Goal: Task Accomplishment & Management: Complete application form

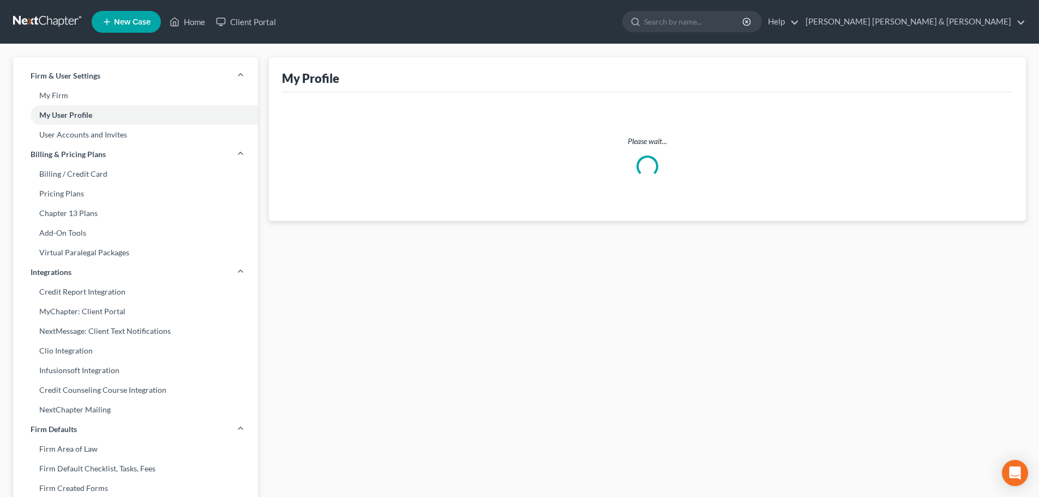
select select "29"
select select "attorney"
select select "0"
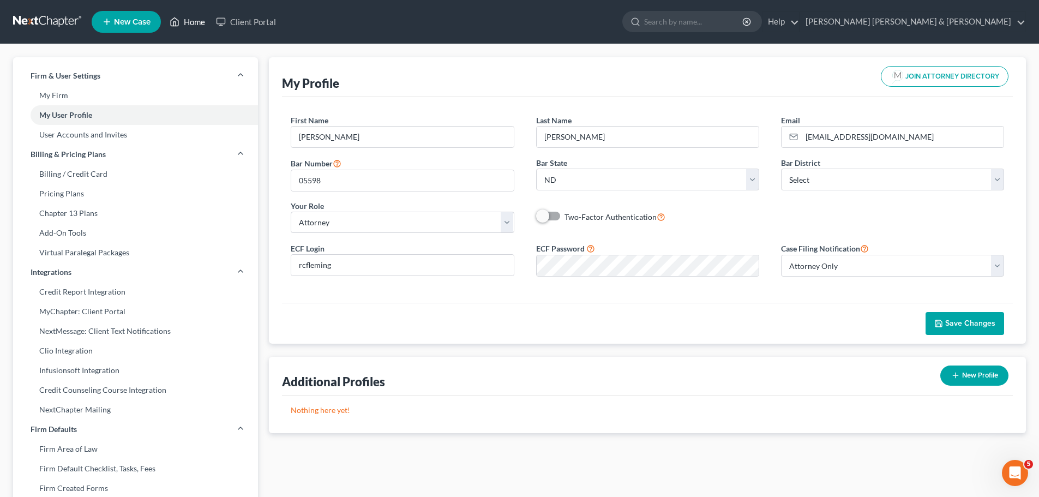
click at [197, 19] on link "Home" at bounding box center [187, 22] width 46 height 20
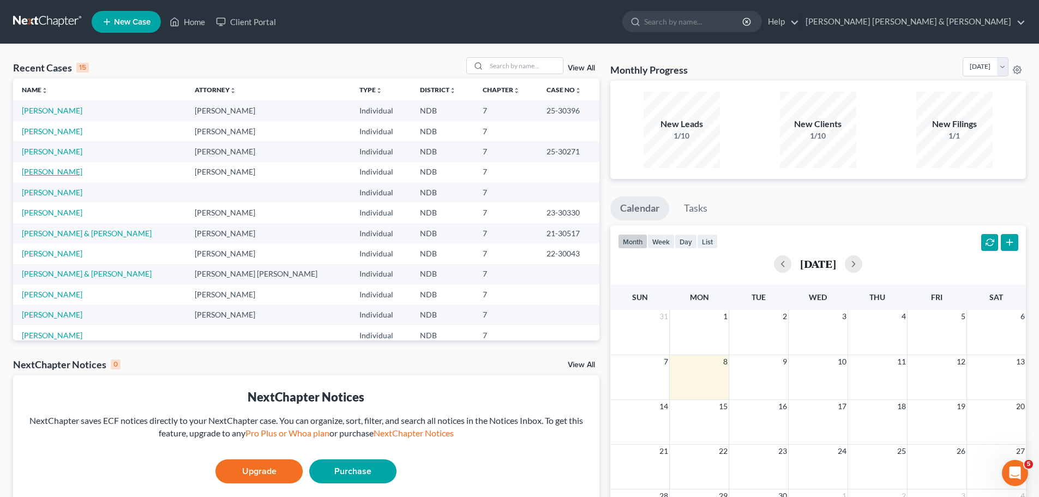
click at [51, 172] on link "[PERSON_NAME]" at bounding box center [52, 171] width 61 height 9
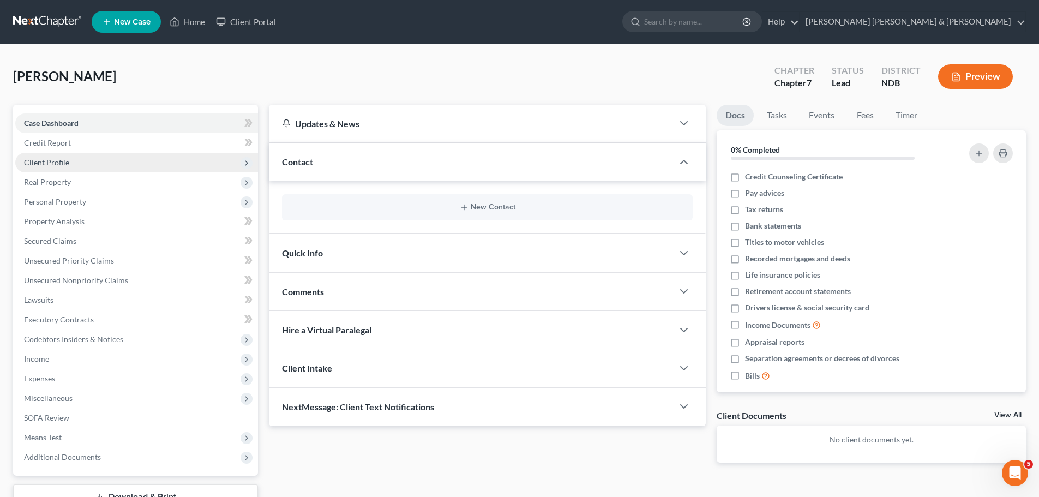
click at [65, 161] on span "Client Profile" at bounding box center [46, 162] width 45 height 9
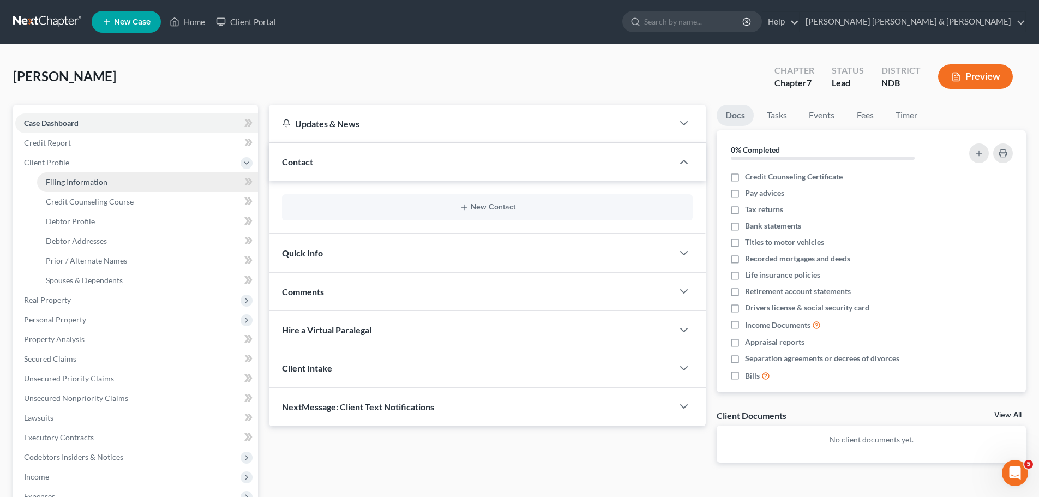
click at [83, 181] on span "Filing Information" at bounding box center [77, 181] width 62 height 9
select select "1"
select select "0"
select select "60"
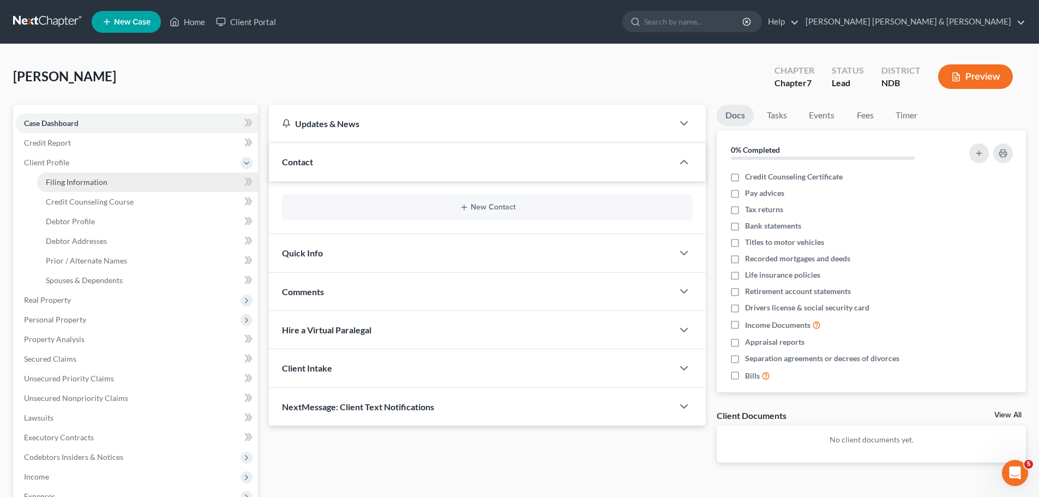
select select "29"
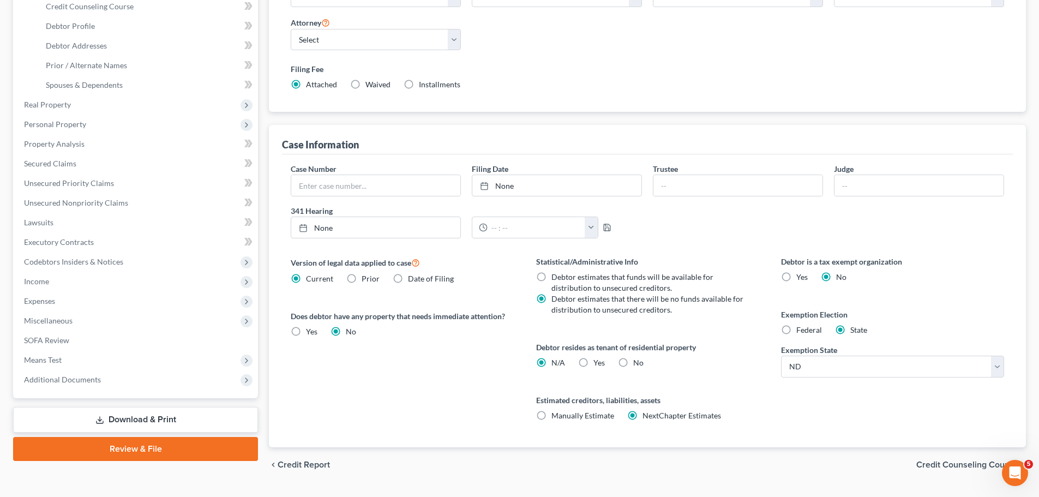
scroll to position [222, 0]
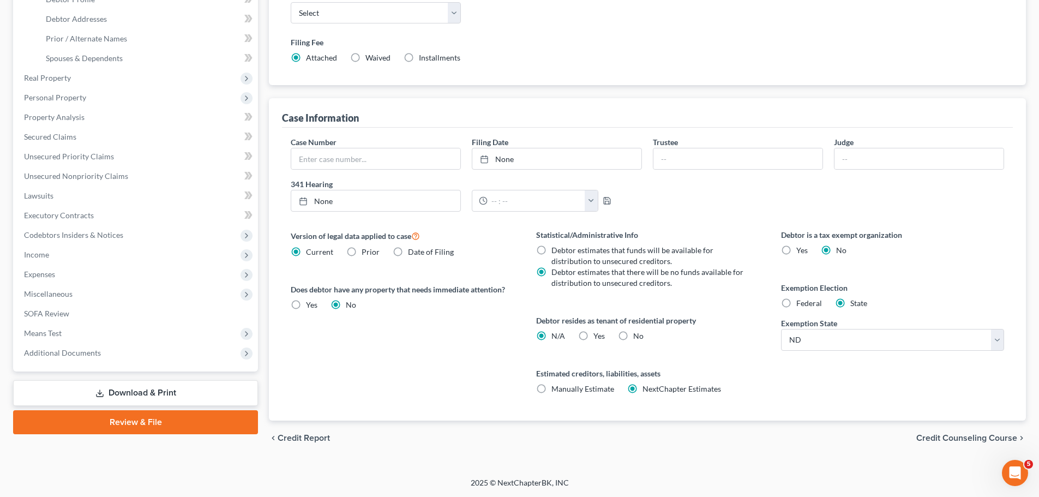
click at [593, 336] on label "Yes Yes" at bounding box center [598, 336] width 11 height 11
click at [598, 336] on input "Yes Yes" at bounding box center [601, 334] width 7 height 7
radio input "true"
radio input "false"
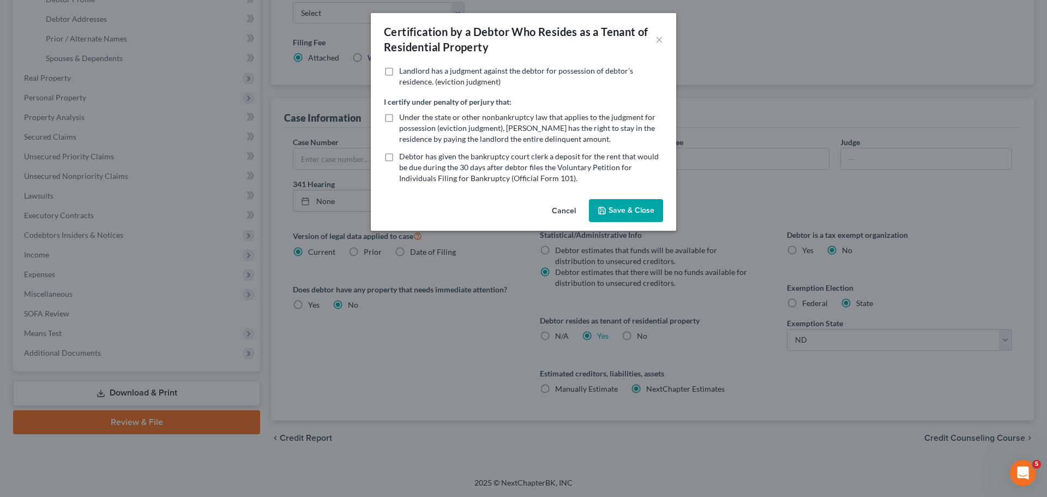
click at [629, 209] on button "Save & Close" at bounding box center [626, 210] width 74 height 23
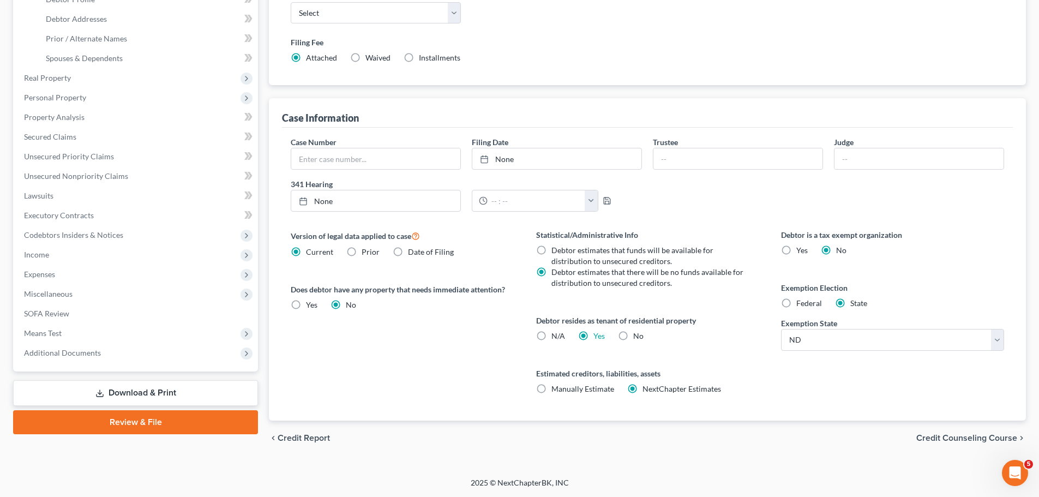
click at [951, 441] on span "Credit Counseling Course" at bounding box center [966, 438] width 101 height 9
